Goal: Information Seeking & Learning: Understand process/instructions

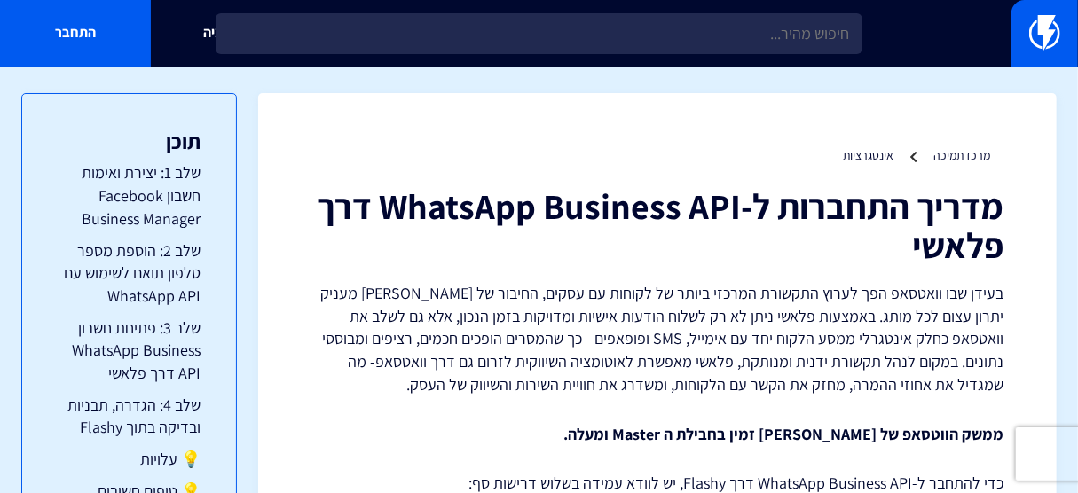
scroll to position [236, 0]
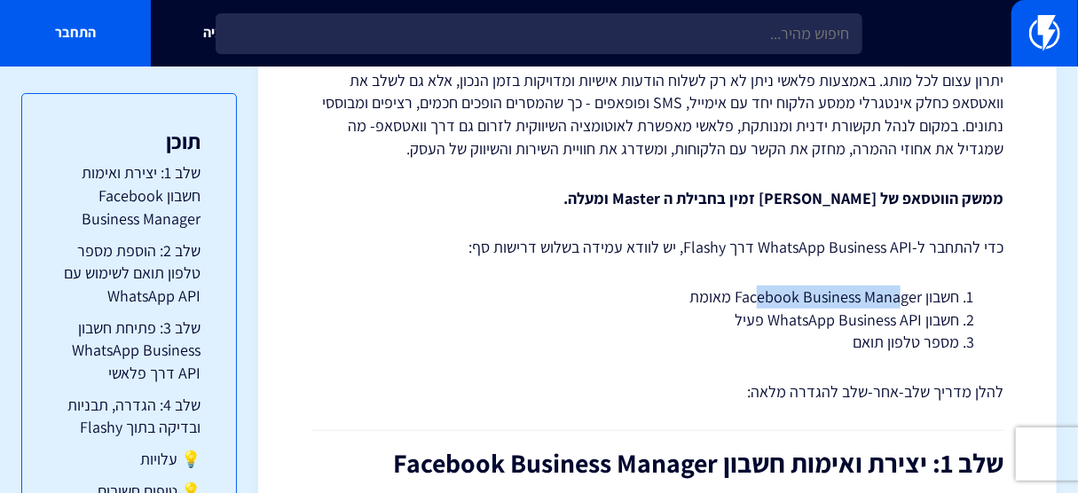
drag, startPoint x: 758, startPoint y: 294, endPoint x: 900, endPoint y: 292, distance: 142.8
click at [900, 292] on li "חשבון Facebook Business Manager מאומת" at bounding box center [657, 297] width 603 height 23
drag, startPoint x: 802, startPoint y: 318, endPoint x: 917, endPoint y: 317, distance: 115.3
click at [917, 317] on li "חשבון WhatsApp Business API פעיל" at bounding box center [657, 320] width 603 height 23
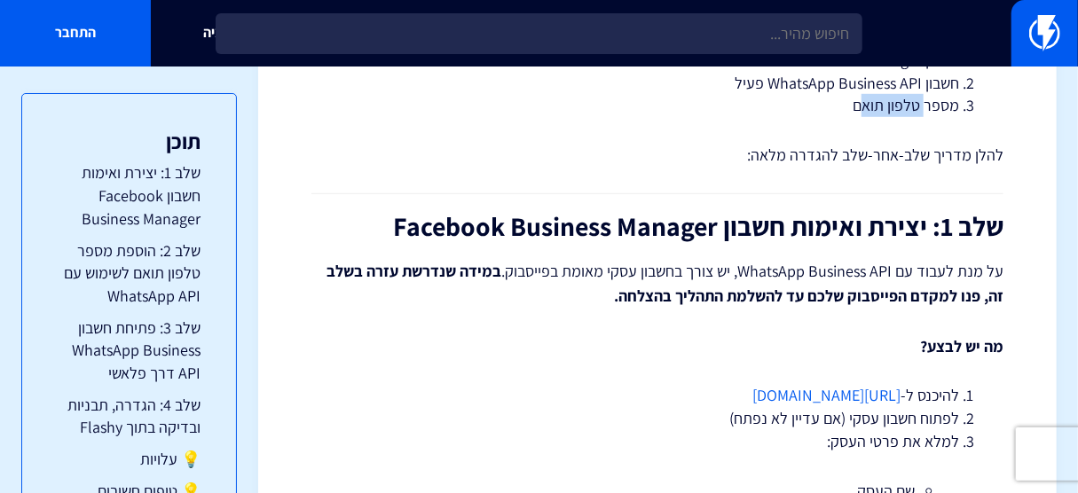
drag, startPoint x: 868, startPoint y: 100, endPoint x: 923, endPoint y: 102, distance: 55.9
click at [923, 102] on li "מספר טלפון תואם" at bounding box center [657, 105] width 603 height 23
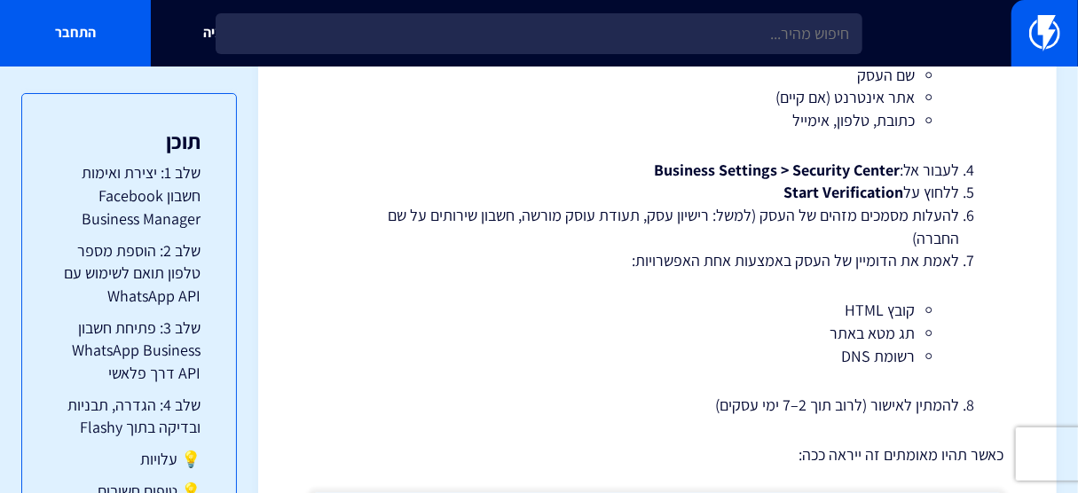
scroll to position [710, 0]
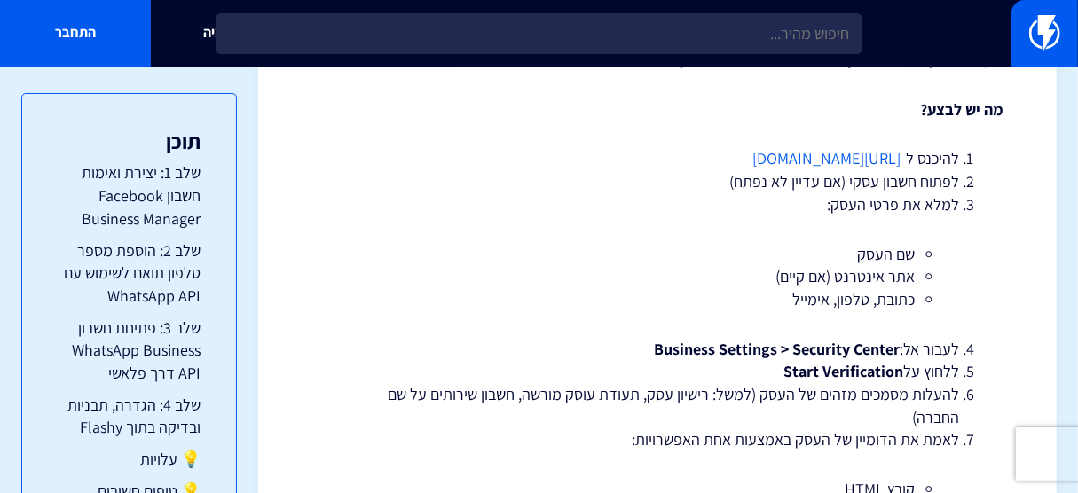
click at [805, 154] on link "[URL][DOMAIN_NAME]" at bounding box center [826, 158] width 148 height 20
click at [854, 151] on link "[URL][DOMAIN_NAME]" at bounding box center [826, 158] width 148 height 20
drag, startPoint x: 898, startPoint y: 161, endPoint x: 701, endPoint y: 159, distance: 196.9
click at [691, 160] on li "להיכנס ל- [URL][DOMAIN_NAME]" at bounding box center [657, 158] width 603 height 23
click at [752, 158] on link "[URL][DOMAIN_NAME]" at bounding box center [826, 158] width 148 height 20
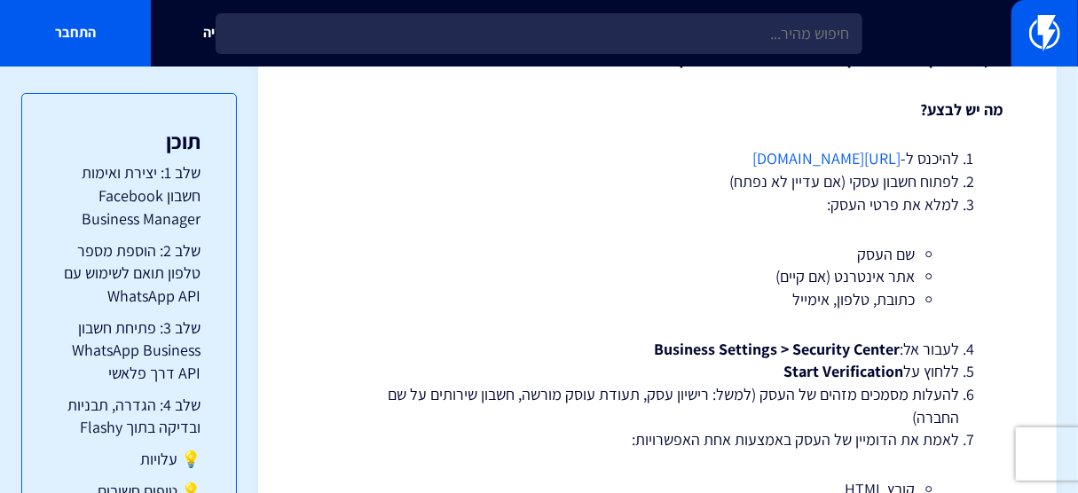
click at [752, 158] on link "[URL][DOMAIN_NAME]" at bounding box center [826, 158] width 148 height 20
click at [757, 160] on link "https://business.facebook.com" at bounding box center [826, 158] width 148 height 20
drag, startPoint x: 695, startPoint y: 155, endPoint x: 909, endPoint y: 161, distance: 214.8
click at [909, 161] on li "להיכנס ל- https://business.facebook.com" at bounding box center [657, 158] width 603 height 23
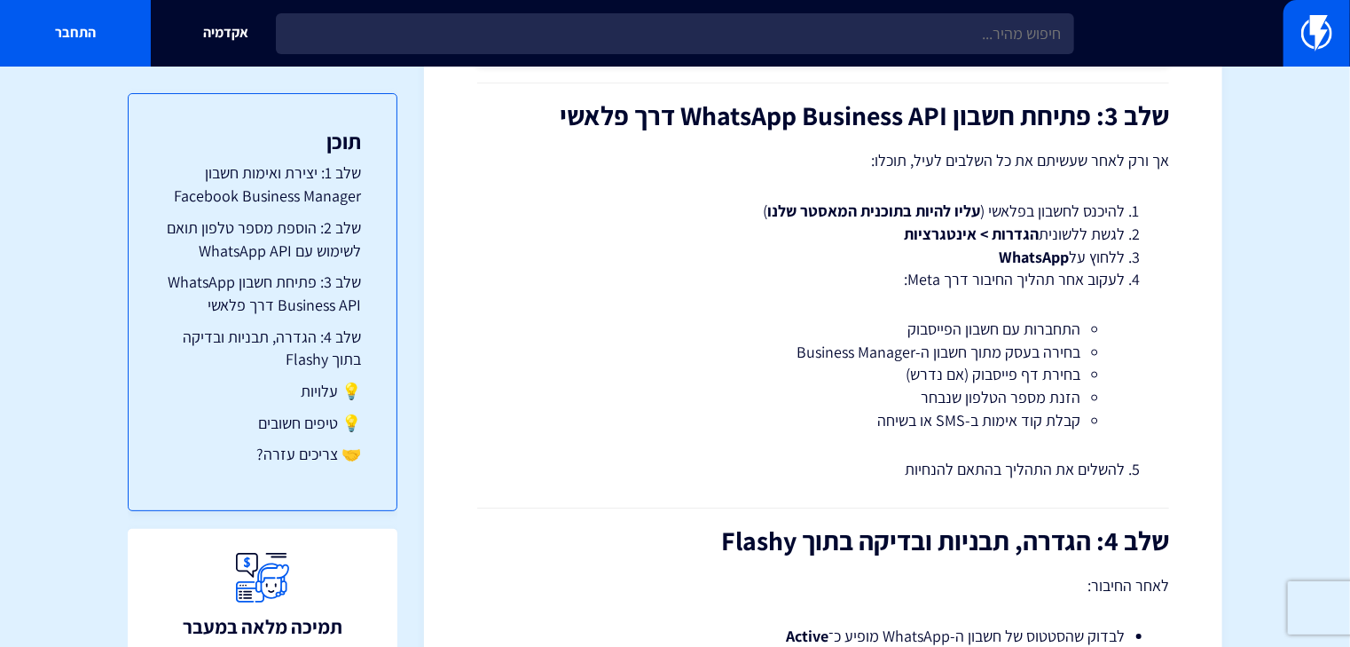
scroll to position [3074, 0]
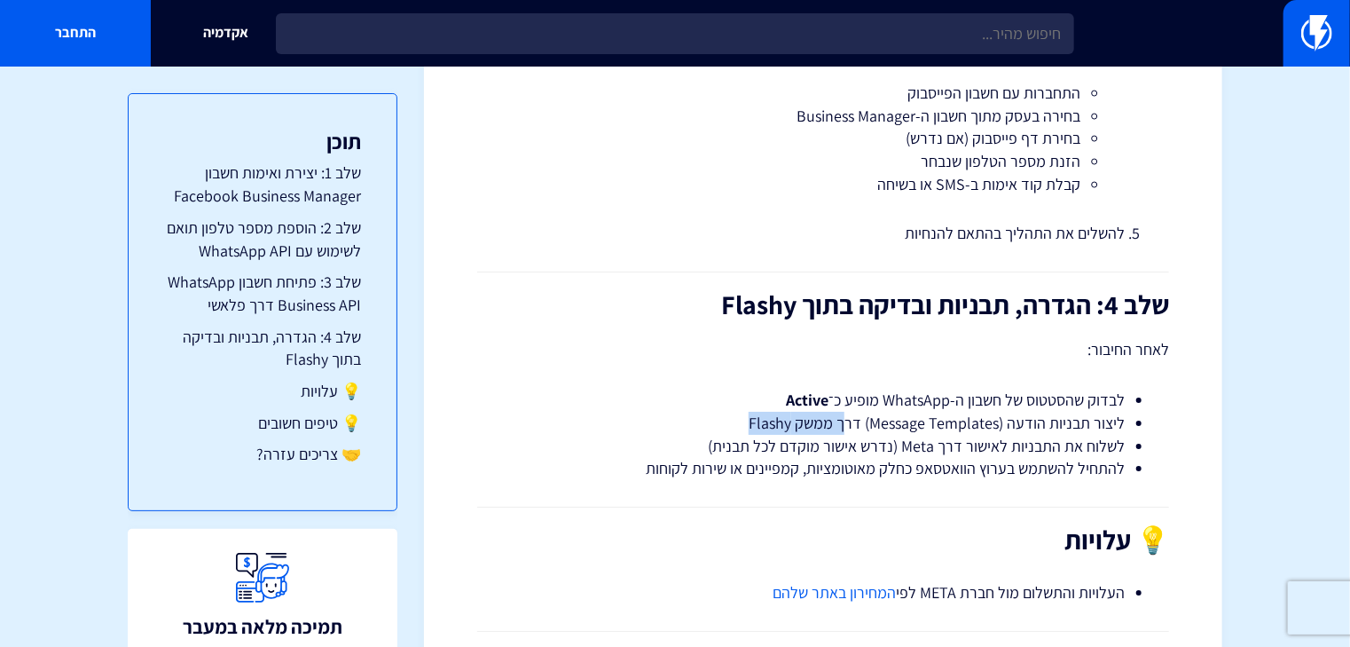
drag, startPoint x: 756, startPoint y: 426, endPoint x: 846, endPoint y: 414, distance: 91.2
click at [846, 414] on li "ליצור תבניות הודעה (Message Templates) דרך ממשק Flashy" at bounding box center [823, 423] width 603 height 23
drag, startPoint x: 1071, startPoint y: 445, endPoint x: 877, endPoint y: 442, distance: 193.4
click at [877, 442] on li "לשלוח את התבניות לאישור דרך Meta (נדרש אישור מוקדם לכל תבנית)" at bounding box center [823, 446] width 603 height 23
click at [986, 446] on li "לשלוח את התבניות לאישור דרך Meta (נדרש אישור מוקדם לכל תבנית)" at bounding box center [823, 446] width 603 height 23
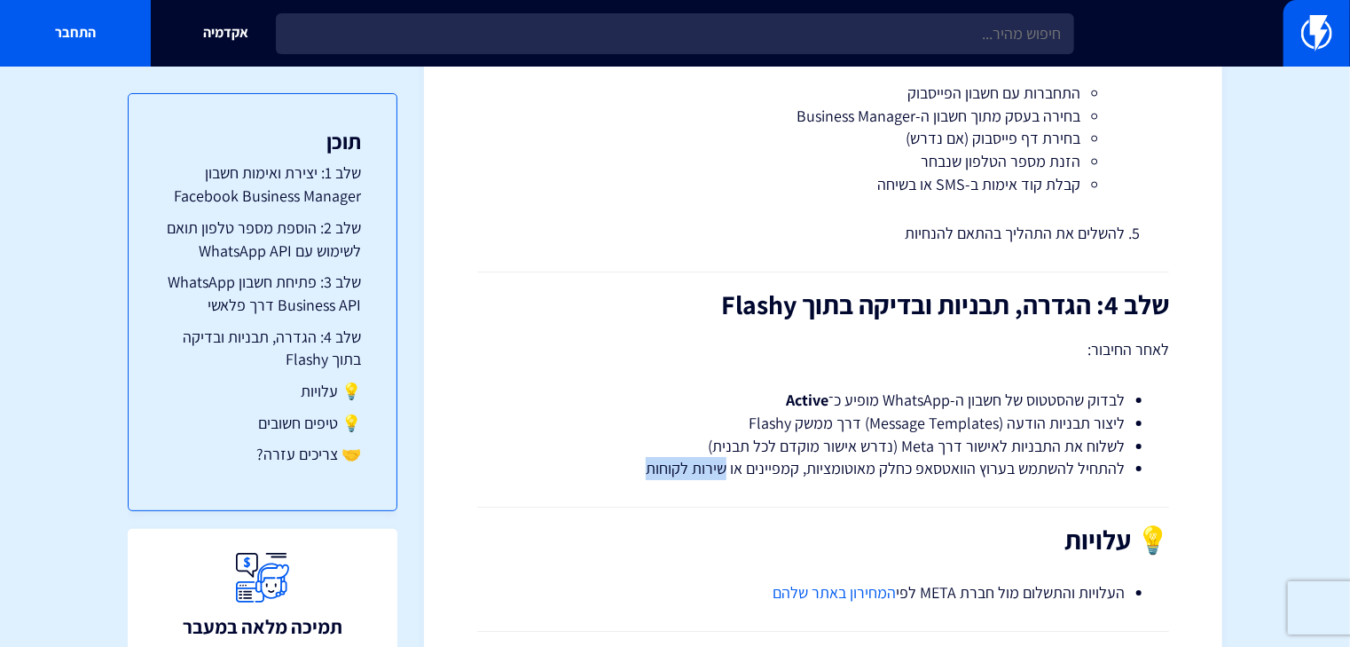
drag, startPoint x: 1043, startPoint y: 482, endPoint x: 731, endPoint y: 477, distance: 312.3
click at [939, 472] on li "להתחיל להשתמש בערוץ הוואטסאפ כחלק מאוטומציות, קמפיינים או שירות לקוחות" at bounding box center [823, 468] width 603 height 23
drag, startPoint x: 829, startPoint y: 467, endPoint x: 600, endPoint y: 461, distance: 229.8
click at [600, 461] on li "להתחיל להשתמש בערוץ הוואטסאפ כחלק מאוטומציות, קמפיינים או שירות לקוחות" at bounding box center [823, 468] width 603 height 23
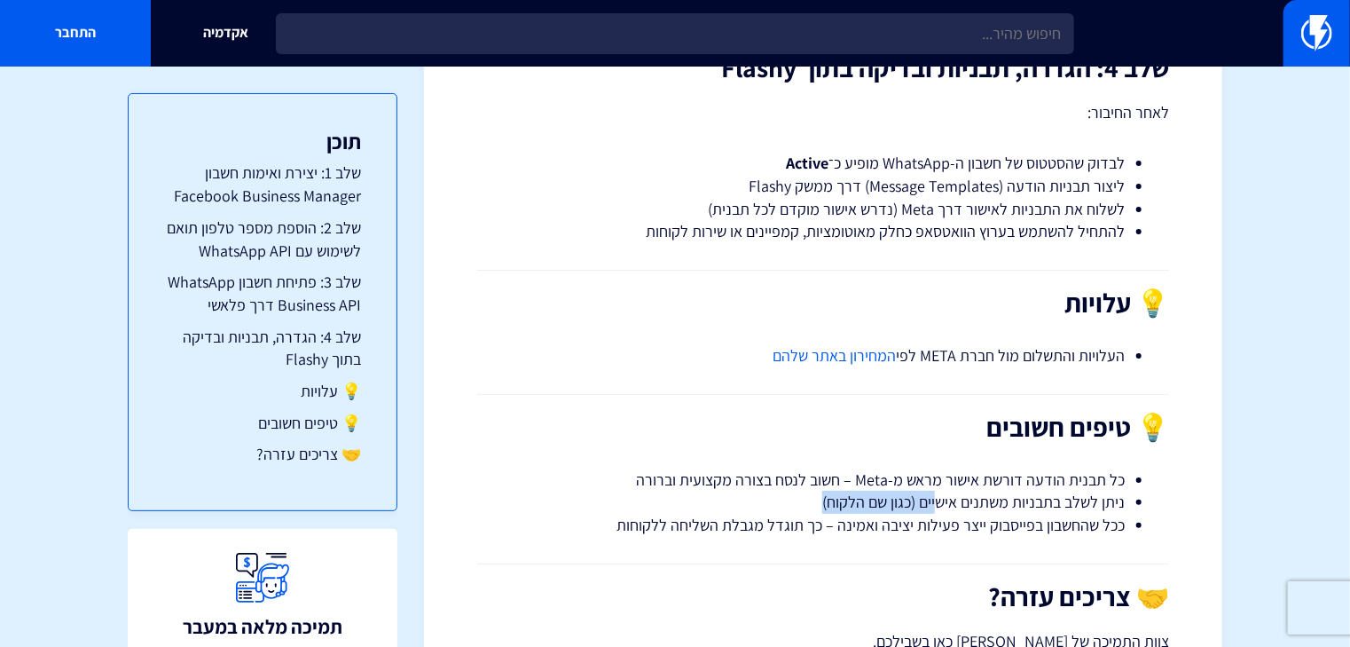
drag, startPoint x: 938, startPoint y: 504, endPoint x: 806, endPoint y: 500, distance: 132.2
click at [802, 492] on li "ניתן לשלב בתבניות משתנים אישיים (כגון שם הלקוח)" at bounding box center [823, 502] width 603 height 23
click at [943, 492] on li "ככל שהחשבון בפייסבוק ייצר פעילות יציבה ואמינה – כך תוגדל מגבלת השליחה ללקוחות" at bounding box center [823, 525] width 603 height 23
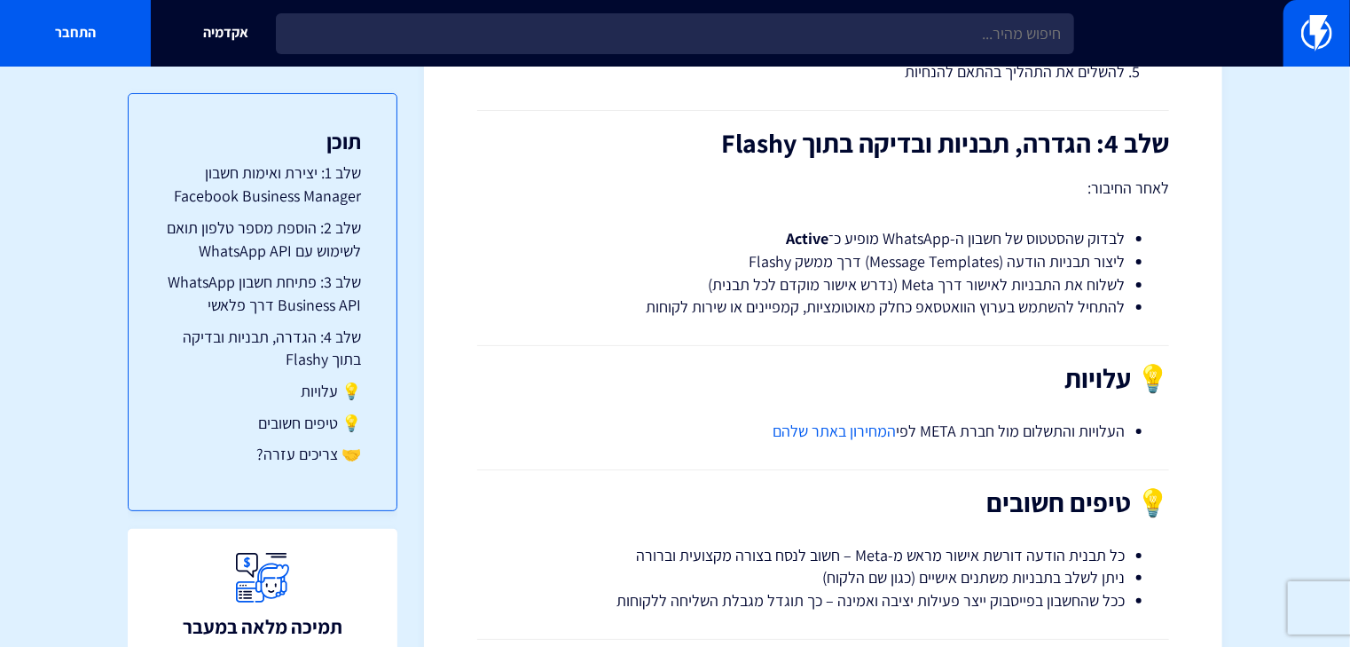
scroll to position [3473, 0]
